Goal: Task Accomplishment & Management: Use online tool/utility

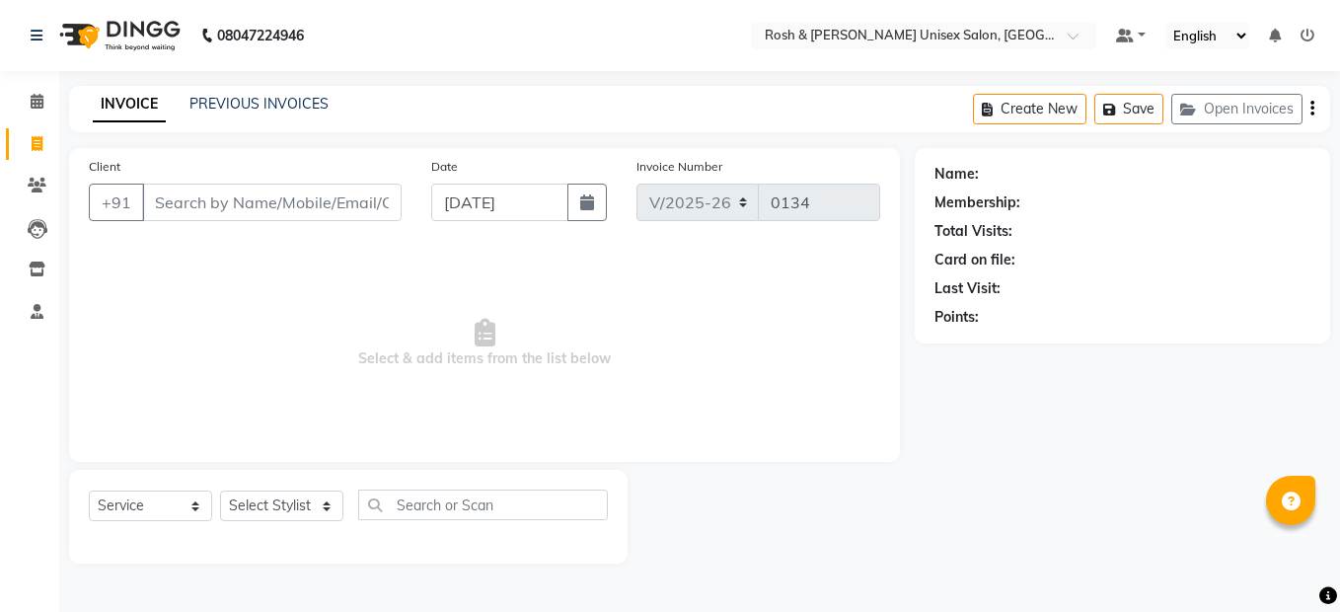
select select "8757"
select select "service"
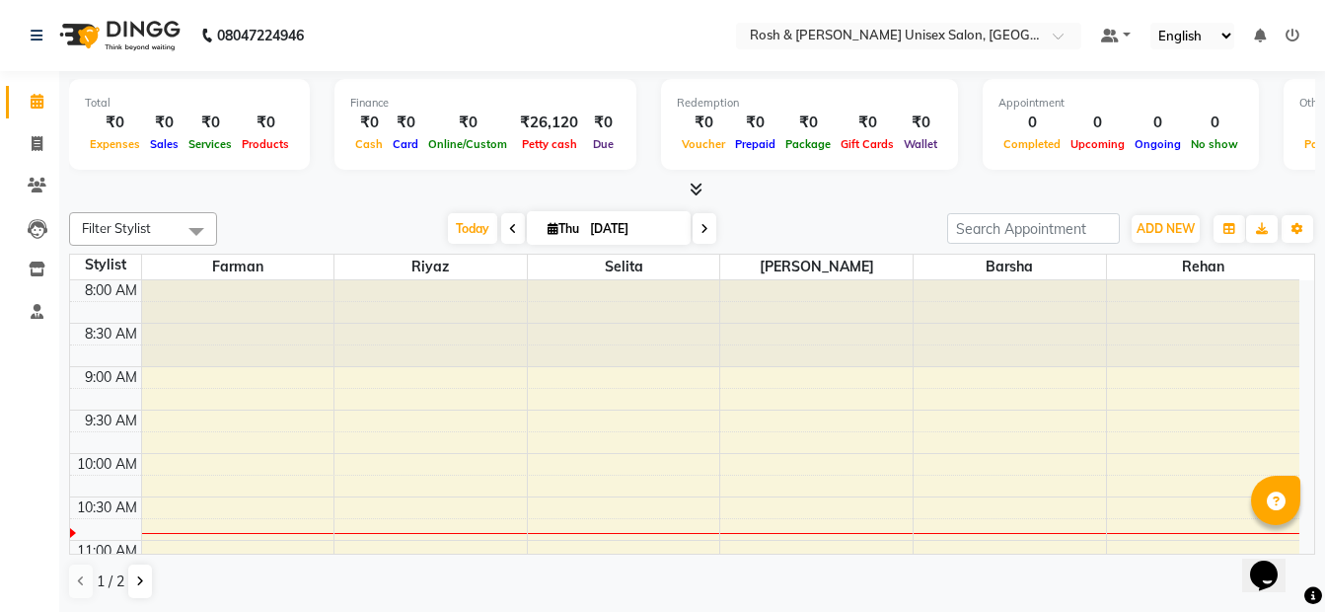
click at [702, 231] on icon at bounding box center [705, 229] width 8 height 12
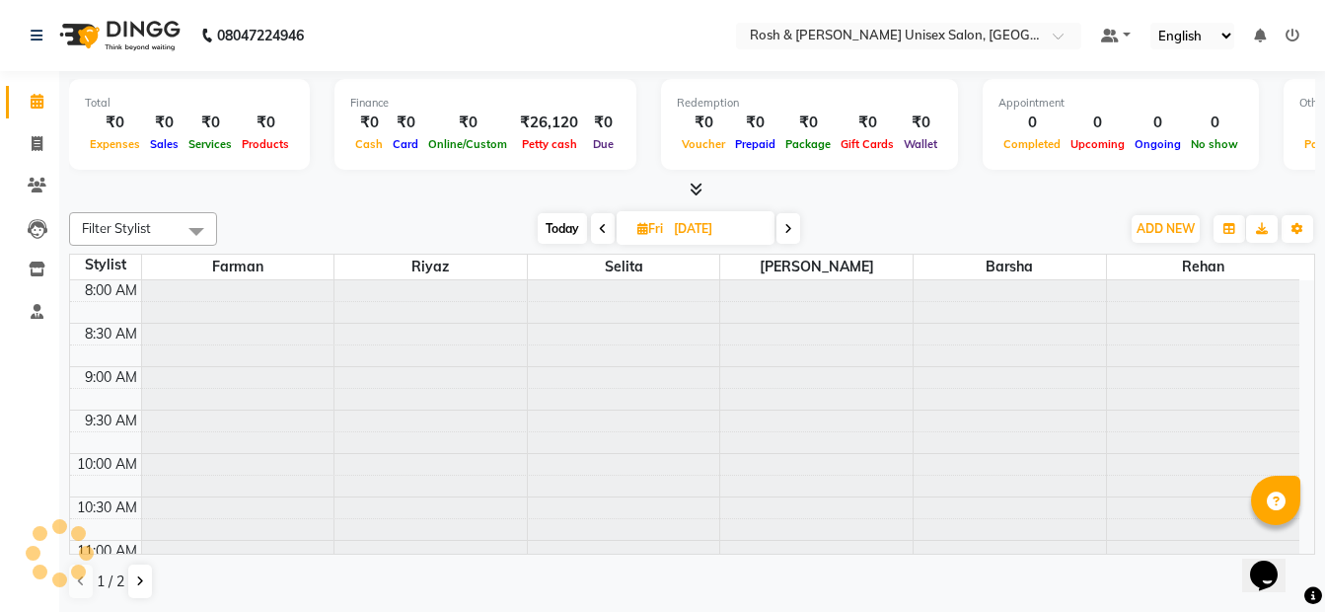
scroll to position [175, 0]
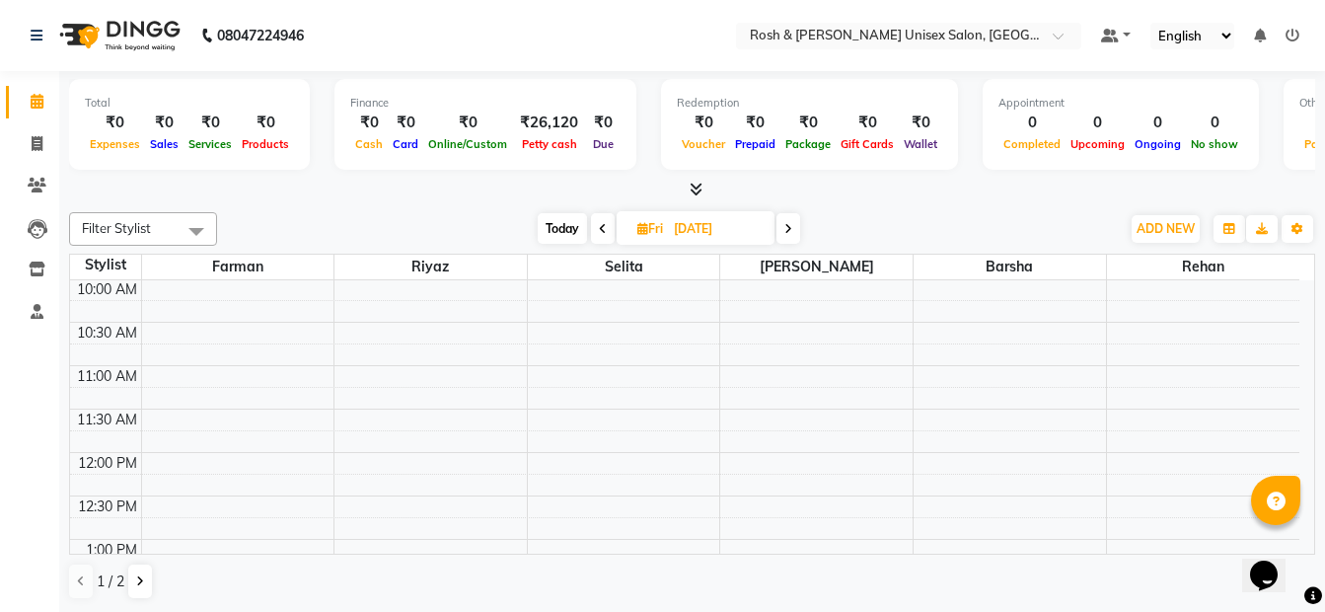
click at [607, 226] on span at bounding box center [603, 228] width 24 height 31
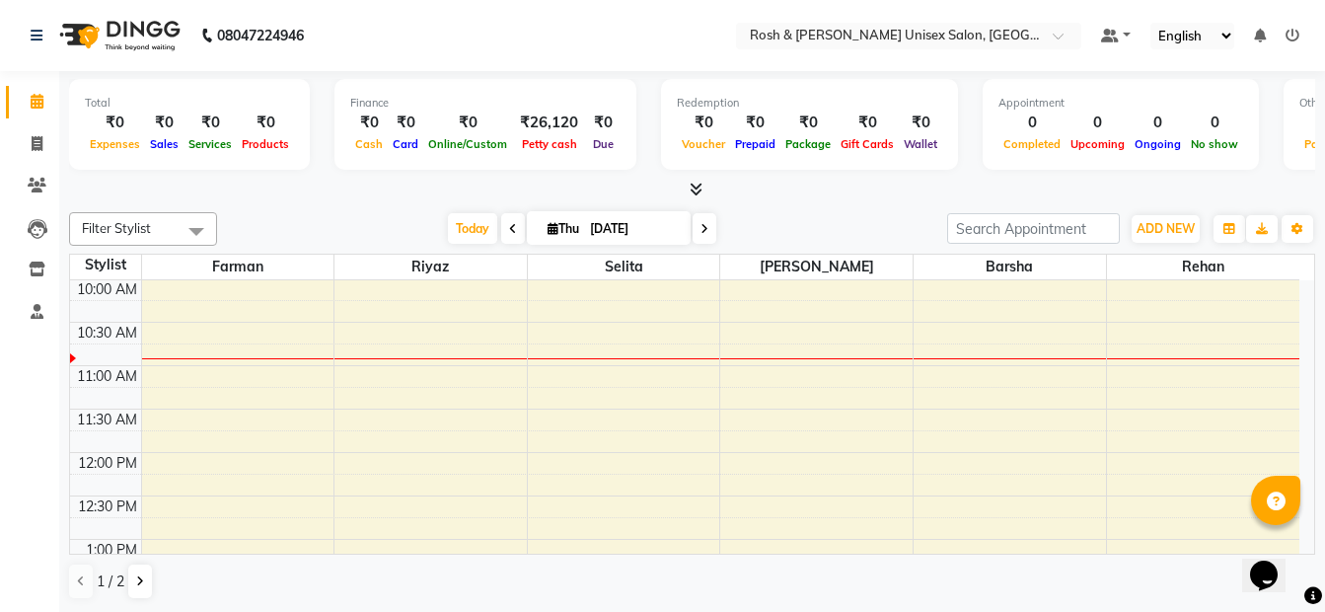
click at [510, 229] on icon at bounding box center [513, 229] width 8 height 12
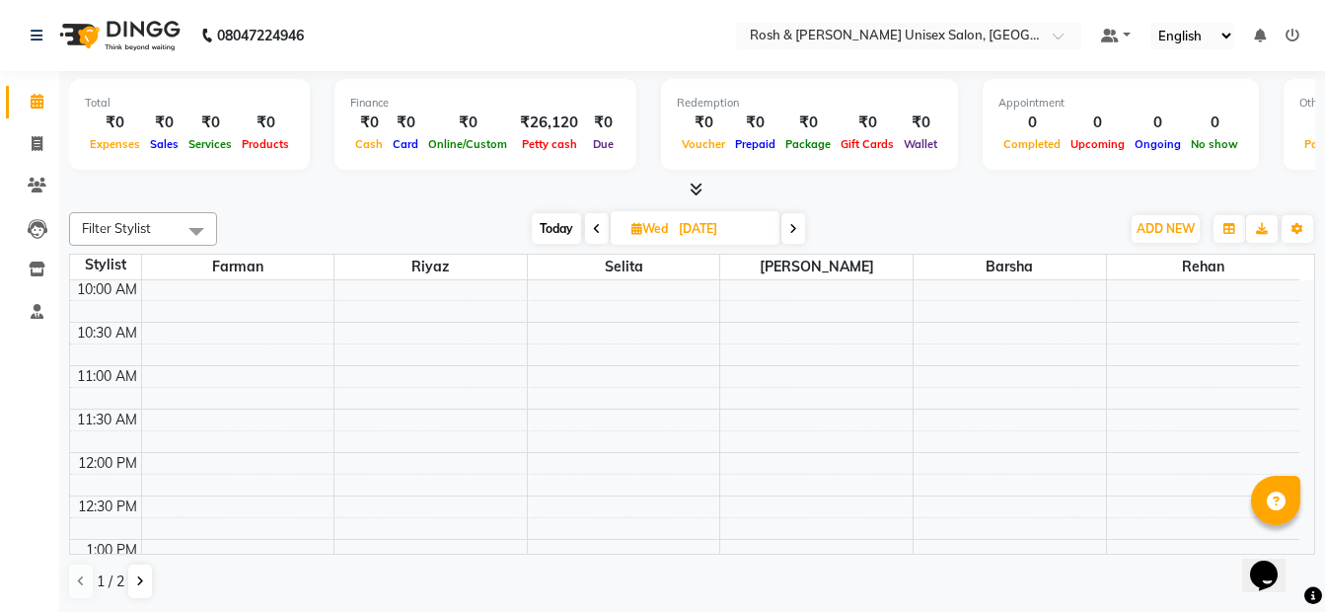
scroll to position [1, 0]
click at [793, 231] on icon at bounding box center [794, 228] width 8 height 12
type input "[DATE]"
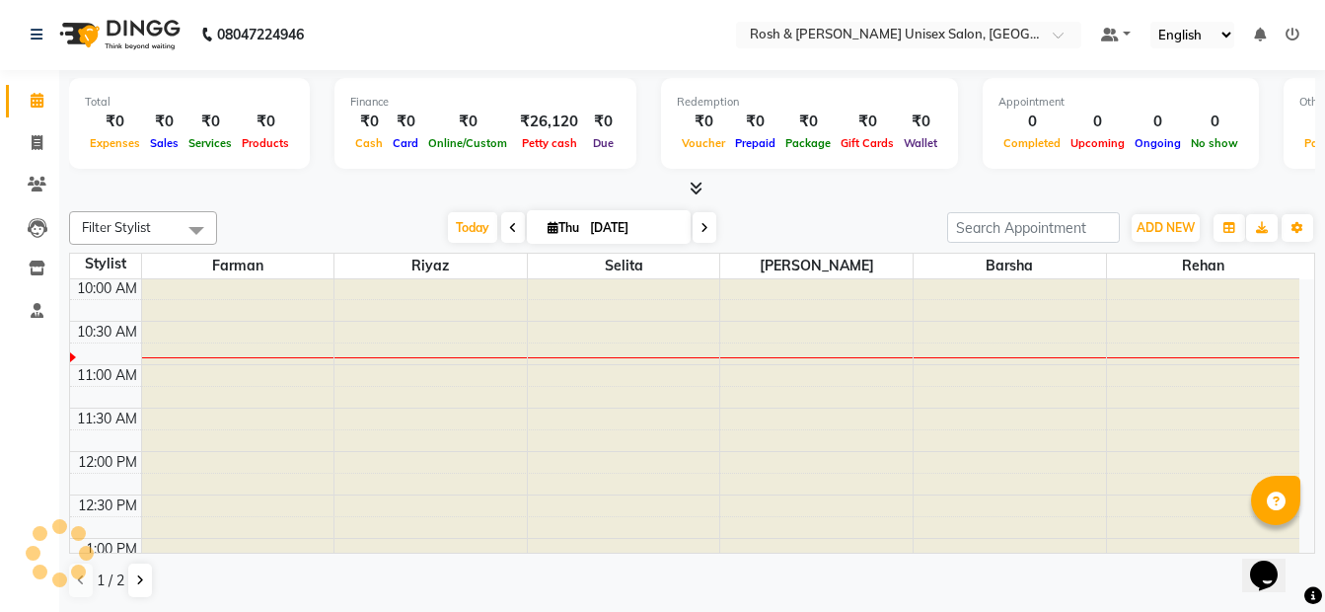
scroll to position [175, 0]
